Goal: Navigation & Orientation: Find specific page/section

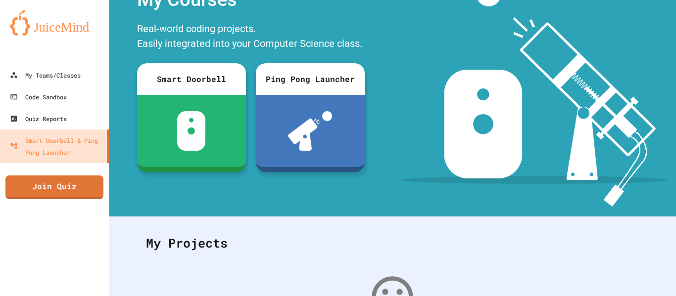
scroll to position [53, 0]
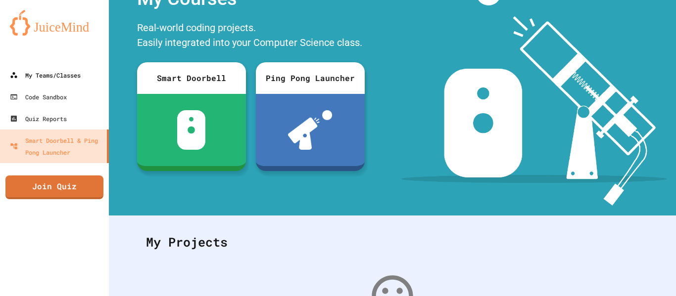
click at [77, 84] on link "My Teams/Classes" at bounding box center [54, 75] width 109 height 22
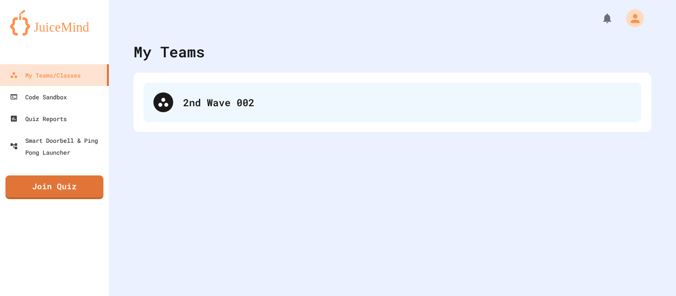
click at [262, 115] on div "2nd Wave 002" at bounding box center [393, 103] width 498 height 40
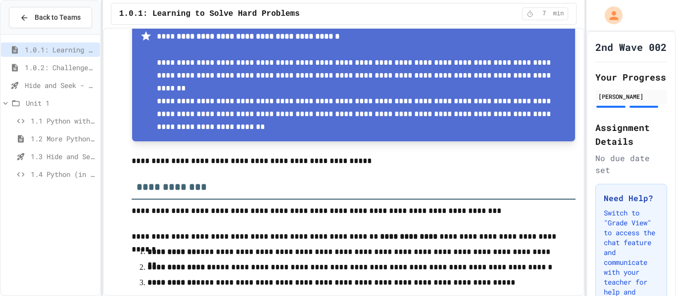
scroll to position [138, 0]
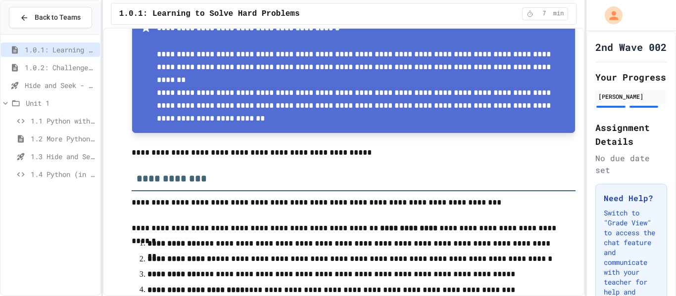
click at [60, 91] on div "Hide and Seek - SUB" at bounding box center [50, 85] width 99 height 14
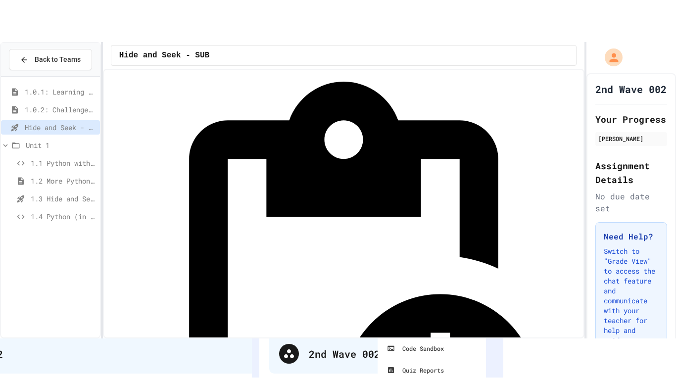
scroll to position [45, 0]
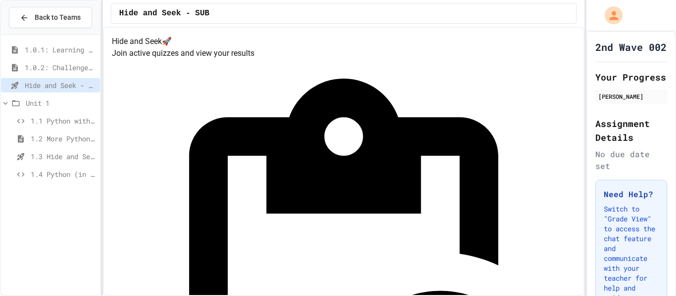
click at [539, 17] on div "Hide and Seek - SUB" at bounding box center [344, 13] width 466 height 21
click at [72, 181] on div "1.4 Python (in Groups)" at bounding box center [50, 174] width 99 height 14
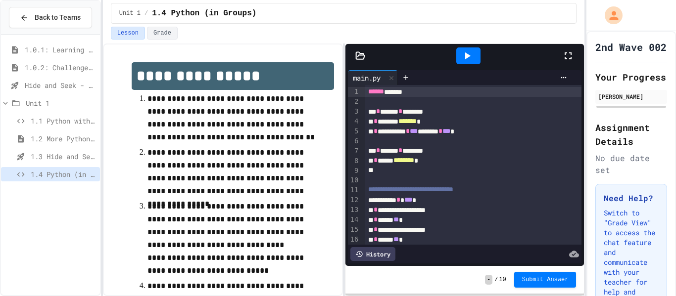
click at [580, 56] on div at bounding box center [573, 56] width 22 height 27
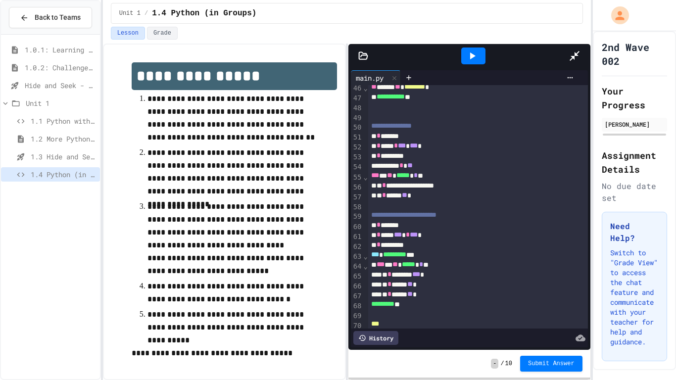
scroll to position [454, 0]
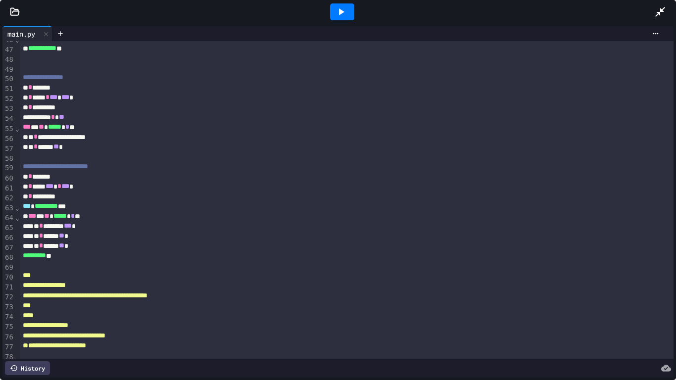
click at [341, 12] on icon at bounding box center [341, 11] width 5 height 7
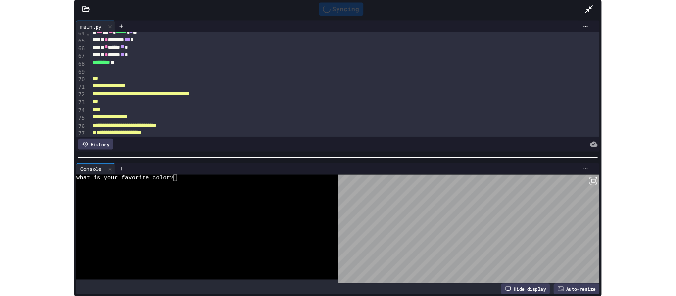
scroll to position [616, 0]
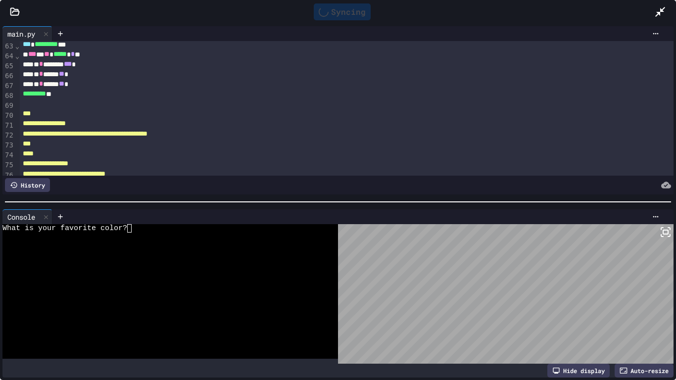
click at [662, 15] on icon at bounding box center [660, 12] width 12 height 12
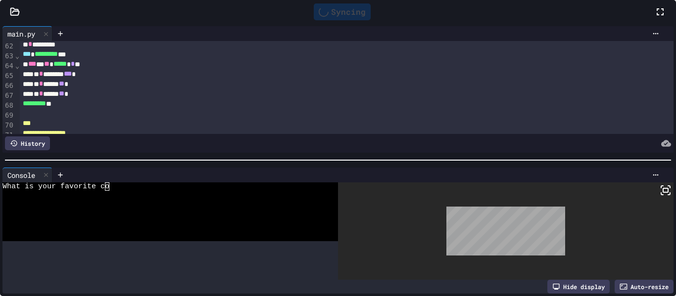
scroll to position [625, 0]
